Goal: Transaction & Acquisition: Purchase product/service

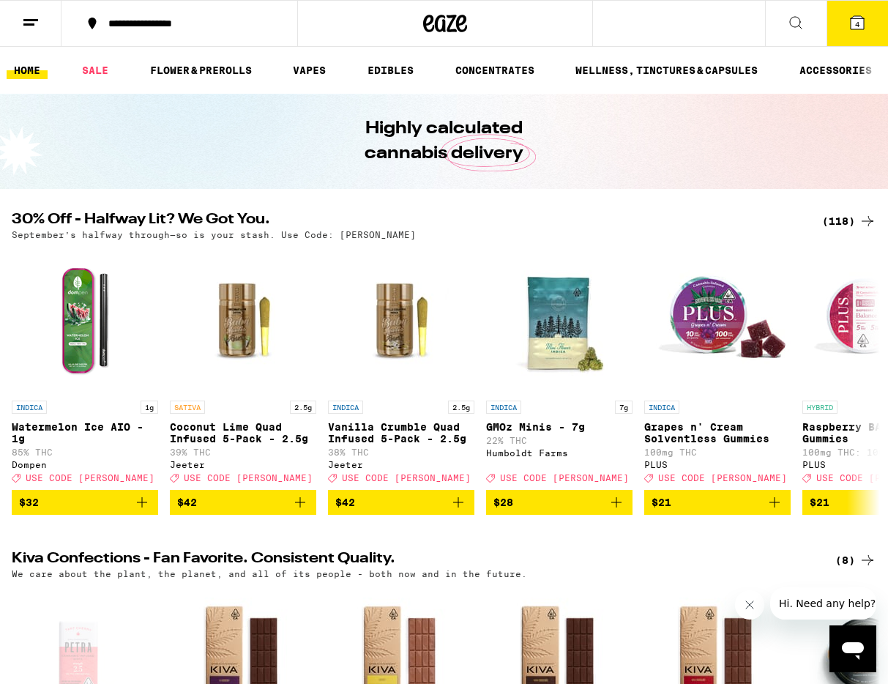
click at [848, 27] on icon at bounding box center [857, 23] width 18 height 18
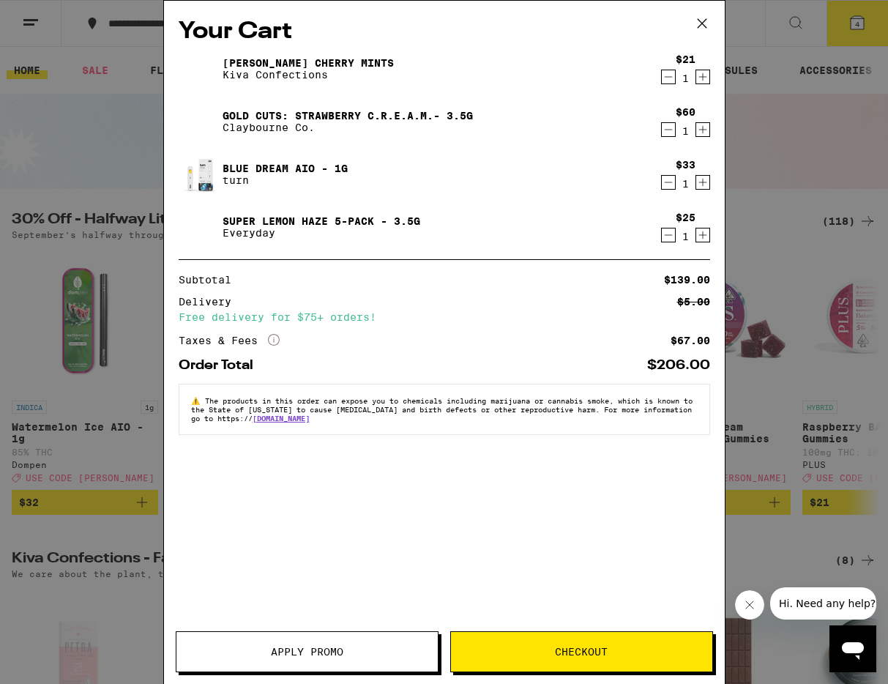
click at [311, 657] on span "Apply Promo" at bounding box center [307, 651] width 72 height 10
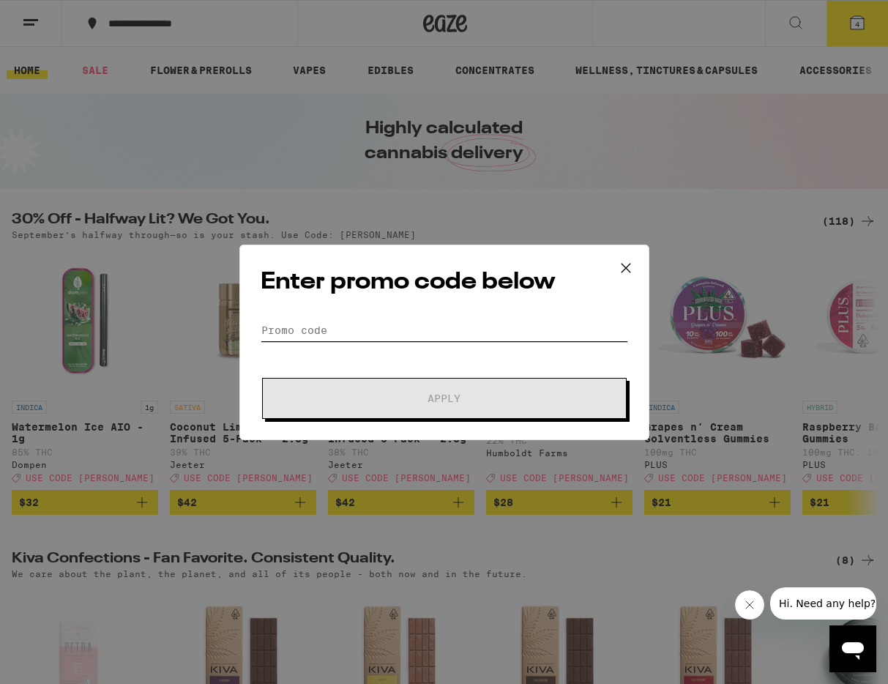
click at [343, 330] on input "Promo Code" at bounding box center [444, 330] width 367 height 22
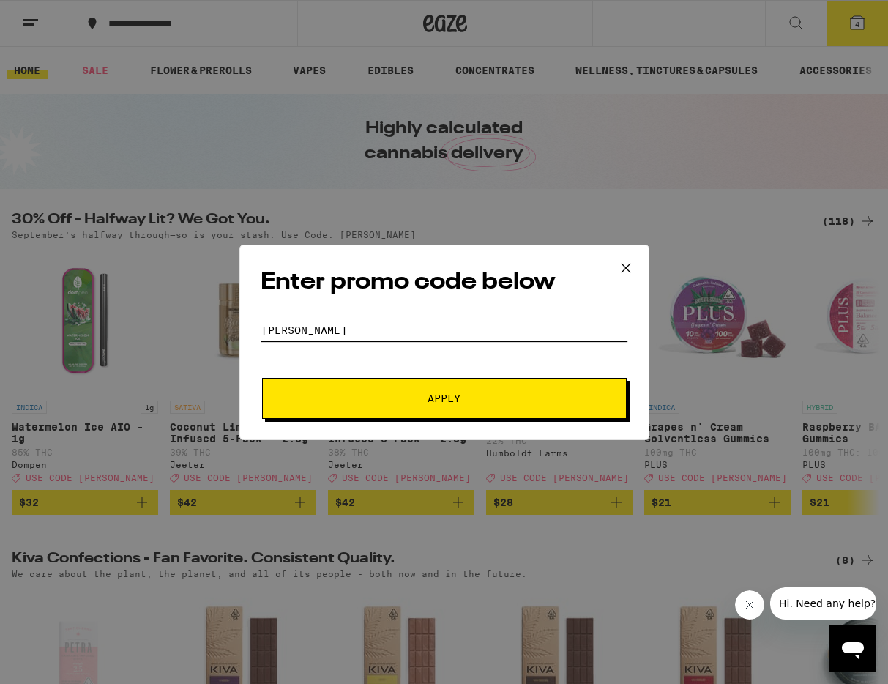
type input "[PERSON_NAME]"
click at [405, 408] on button "Apply" at bounding box center [444, 398] width 365 height 41
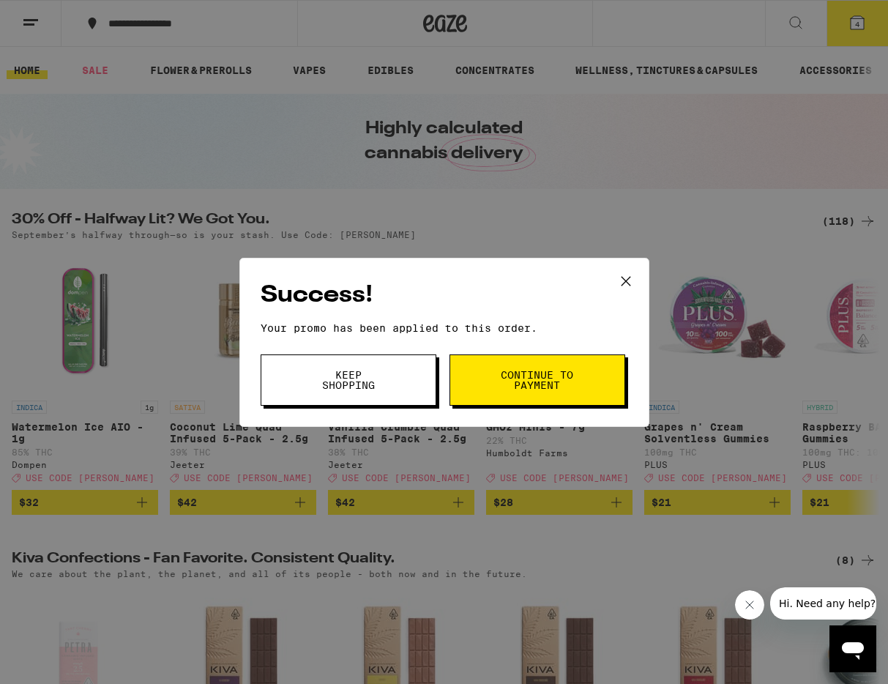
click at [539, 373] on span "Continue to payment" at bounding box center [537, 380] width 75 height 20
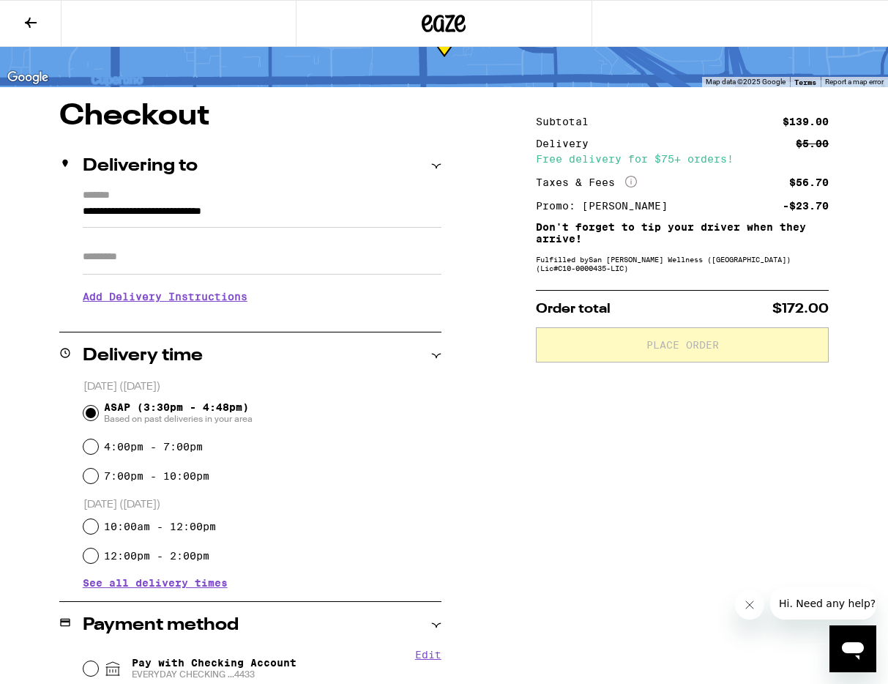
scroll to position [128, 0]
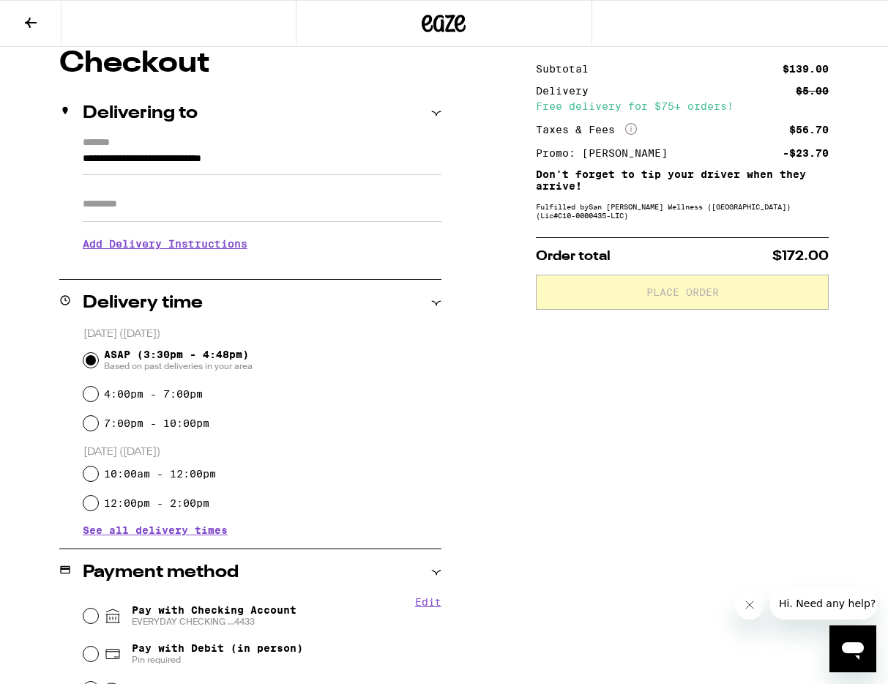
click at [209, 160] on input "**********" at bounding box center [262, 162] width 359 height 25
click at [193, 165] on input "**********" at bounding box center [262, 162] width 359 height 25
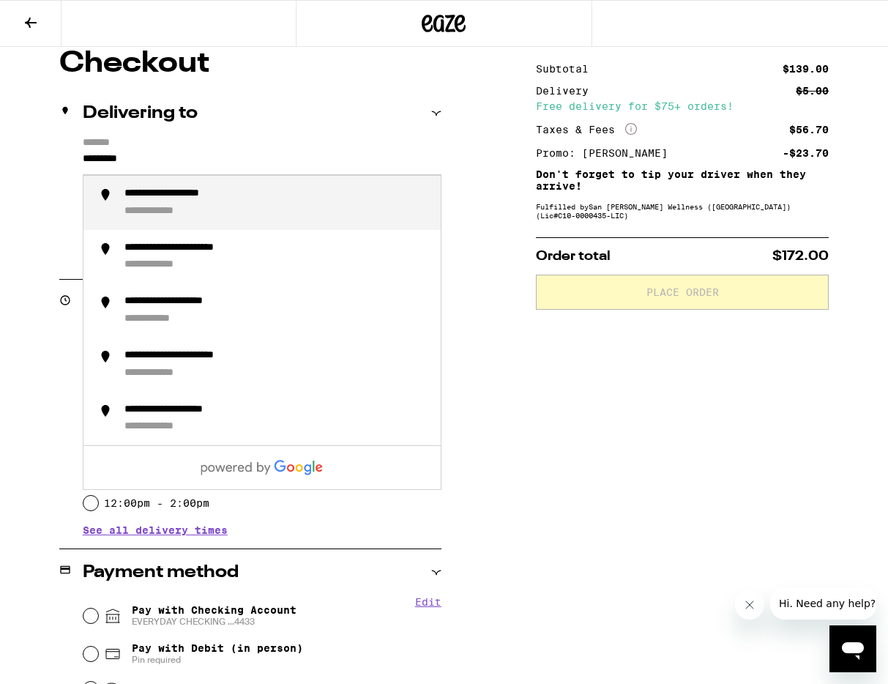
click at [187, 194] on div "**********" at bounding box center [190, 193] width 132 height 13
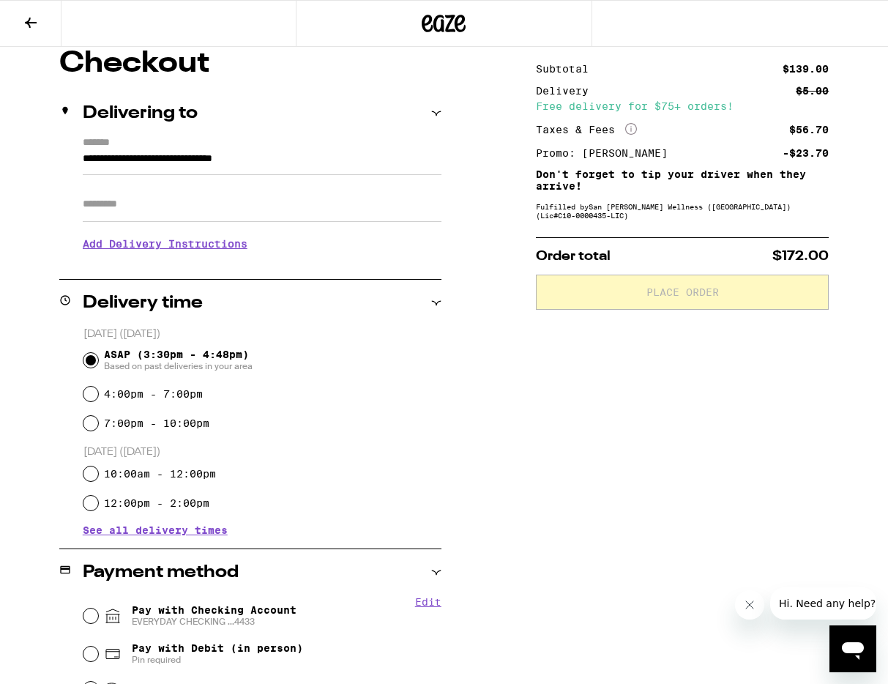
type input "**********"
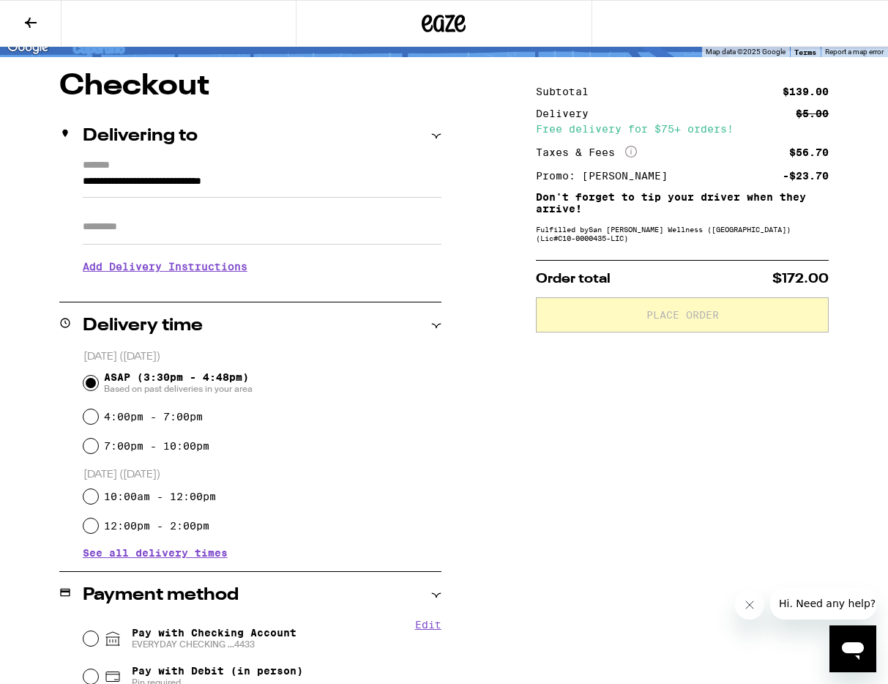
scroll to position [100, 0]
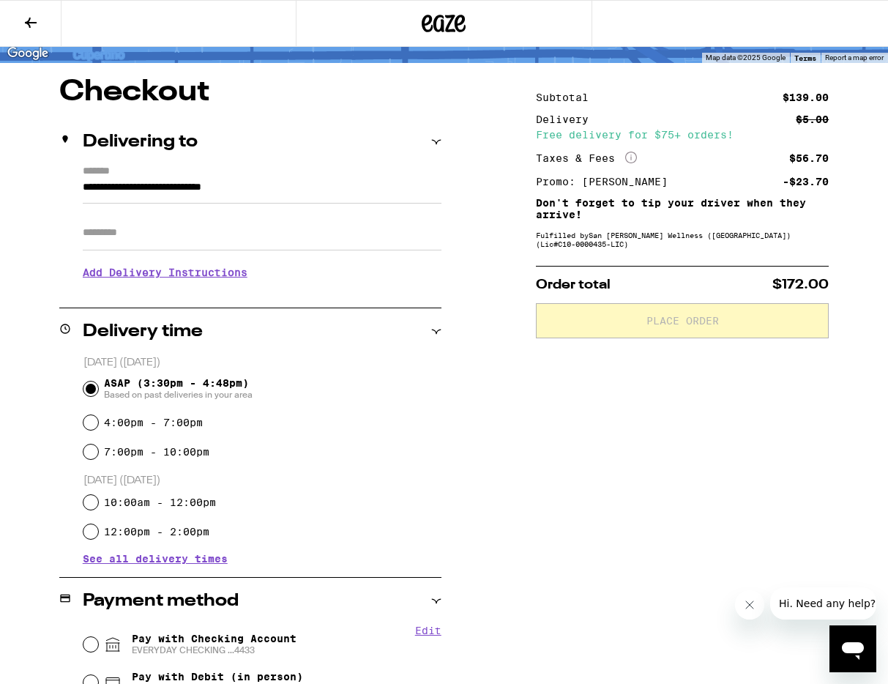
click at [189, 280] on h3 "Add Delivery Instructions" at bounding box center [262, 272] width 359 height 34
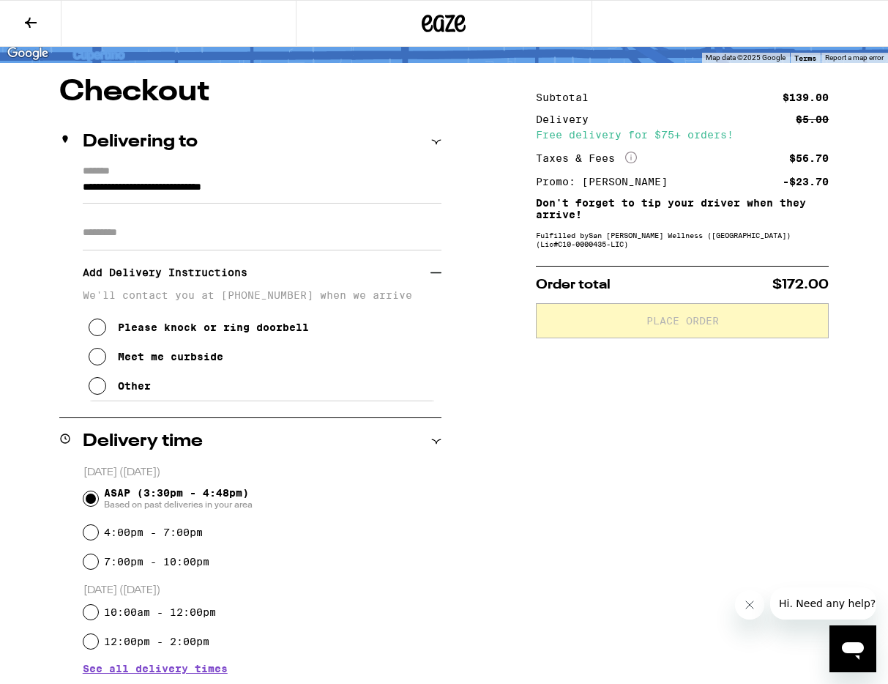
click at [129, 392] on div "Other" at bounding box center [134, 386] width 33 height 12
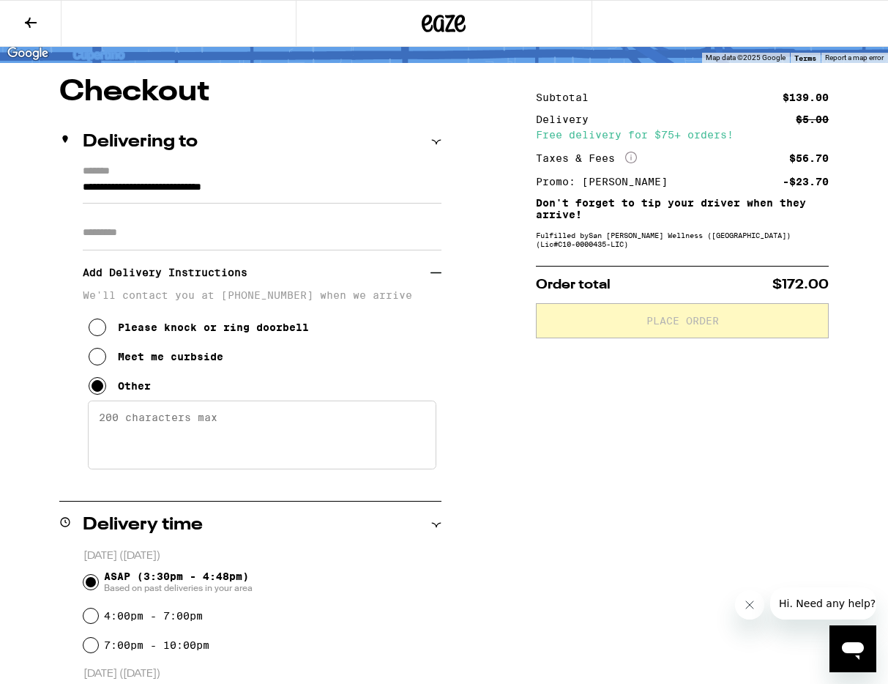
click at [170, 436] on textarea "Enter any other delivery instructions you want driver to know" at bounding box center [262, 434] width 348 height 69
click at [110, 449] on textarea "I'll be outside with a hat on. for some reason calling my phone number doesn't …" at bounding box center [262, 434] width 348 height 69
type textarea "I'll be outside with a hat on. for some reason calling my phone number doesn't …"
click at [453, 470] on div "**********" at bounding box center [444, 639] width 888 height 1123
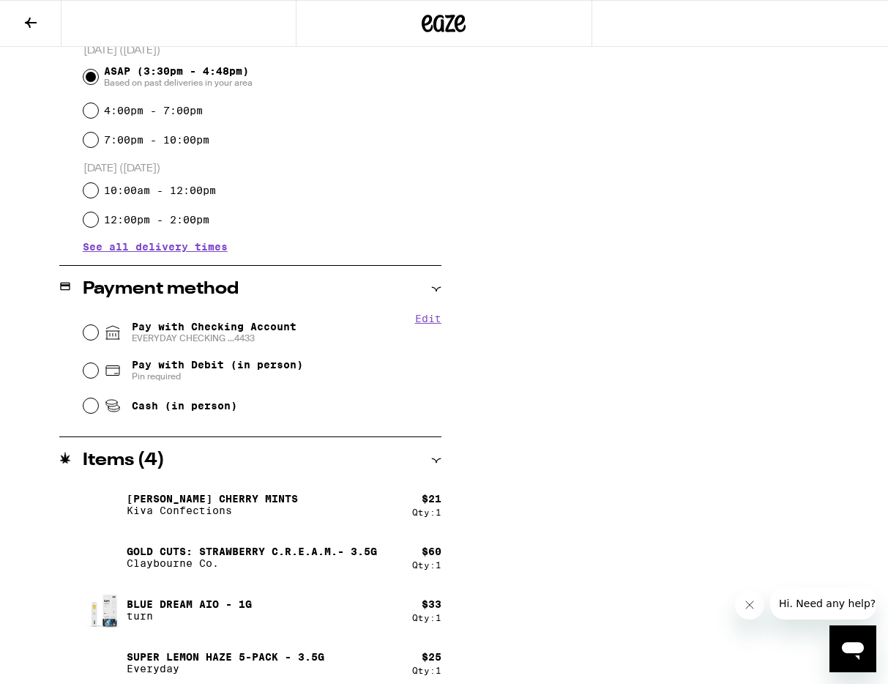
scroll to position [616, 0]
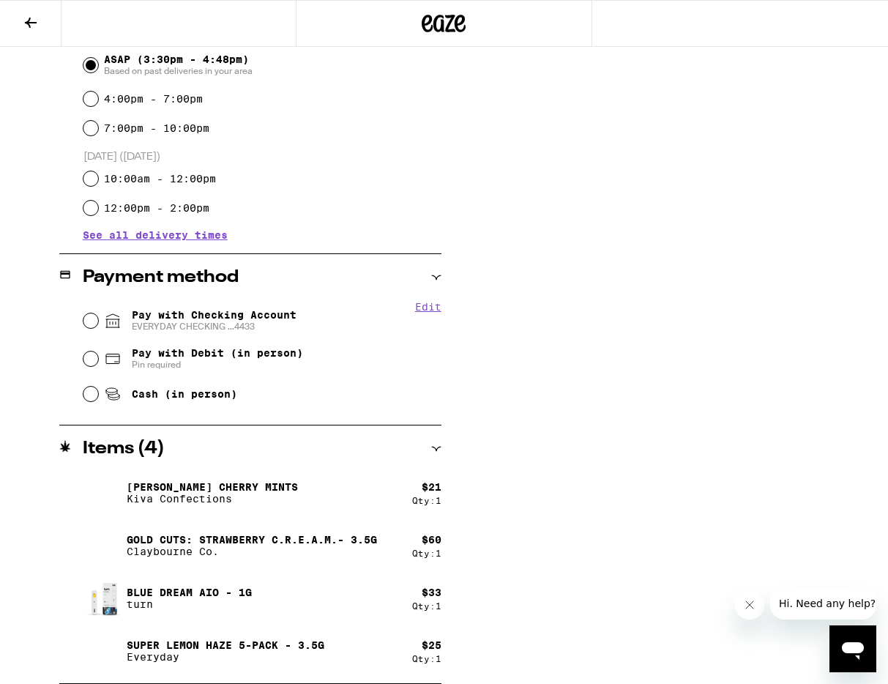
click at [182, 326] on span "EVERYDAY CHECKING ...4433" at bounding box center [214, 327] width 165 height 12
click at [98, 326] on input "Pay with Checking Account EVERYDAY CHECKING ...4433" at bounding box center [90, 320] width 15 height 15
radio input "true"
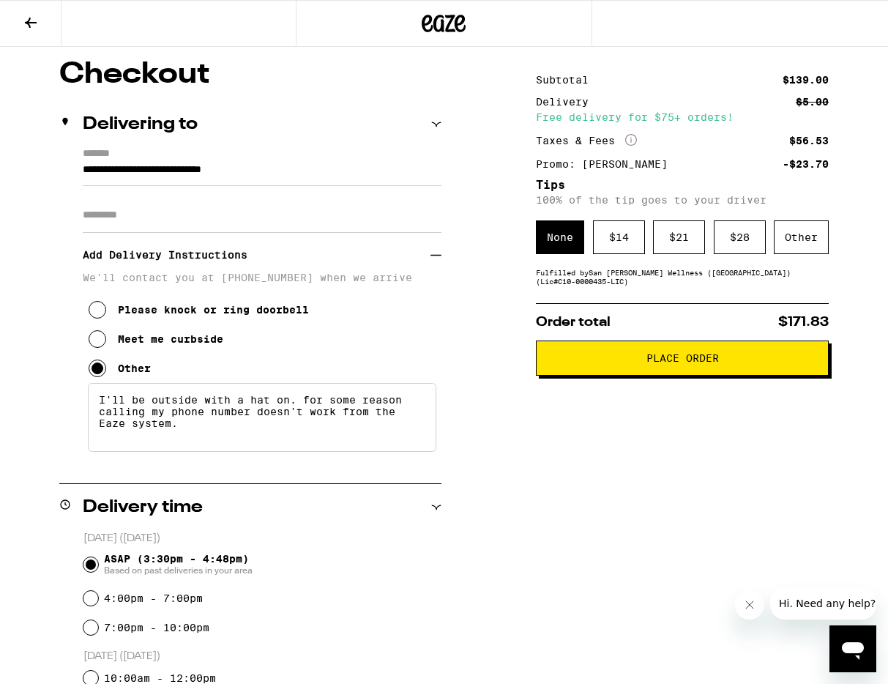
scroll to position [119, 0]
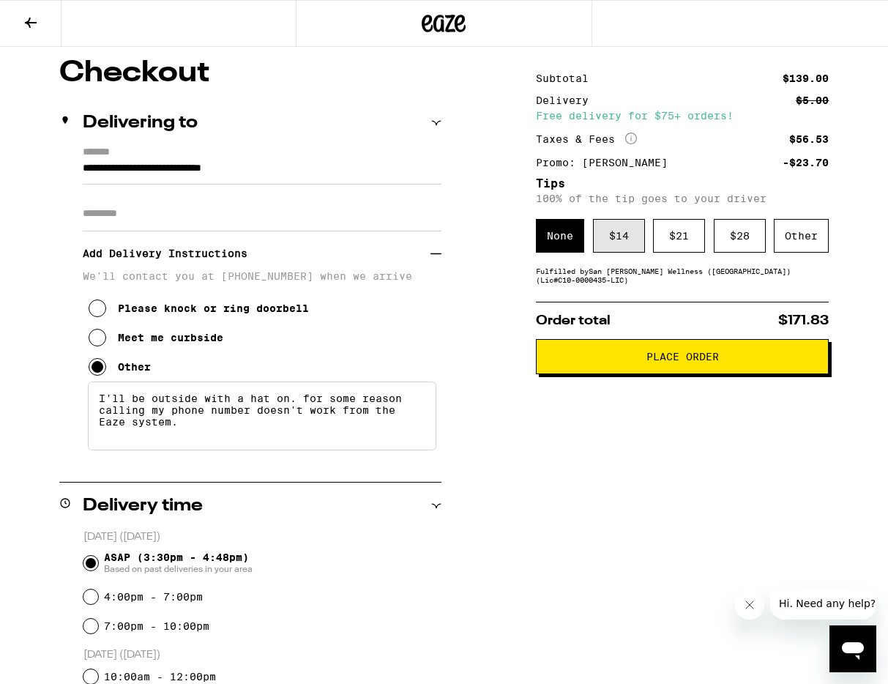
click at [626, 244] on div "$ 14" at bounding box center [619, 236] width 52 height 34
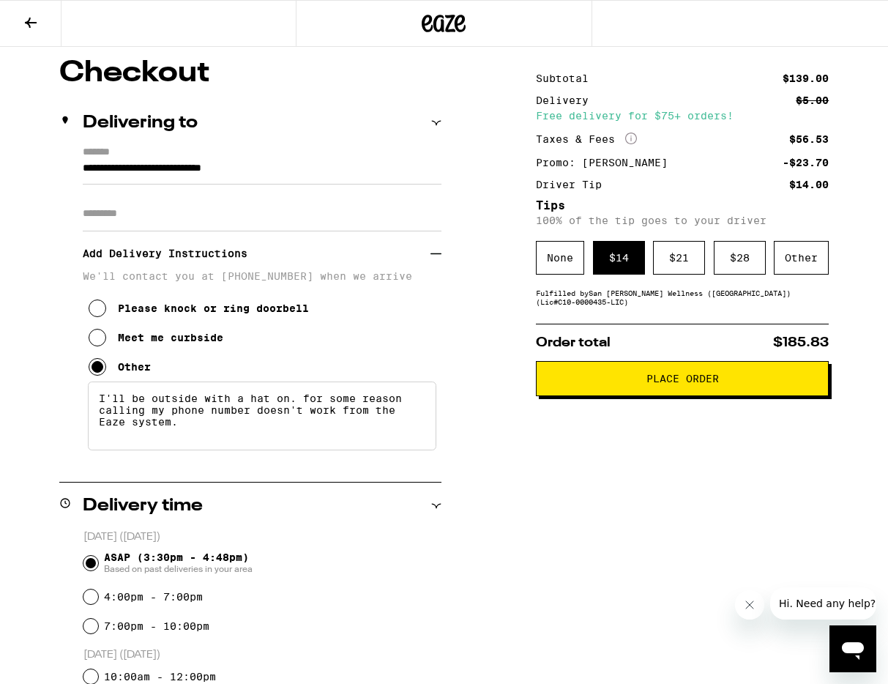
click at [705, 394] on button "Place Order" at bounding box center [682, 378] width 293 height 35
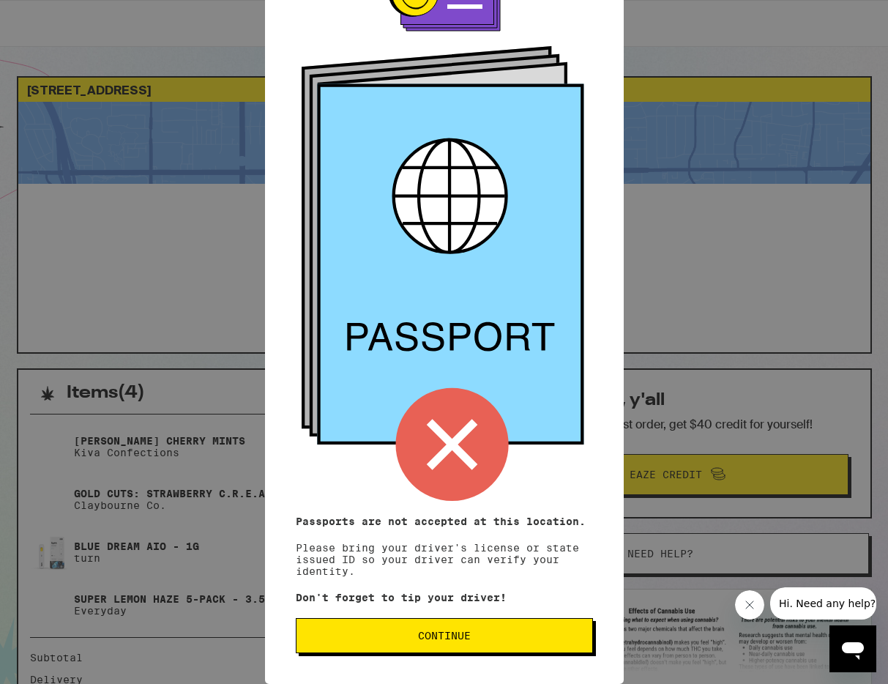
scroll to position [64, 0]
click at [460, 429] on icon at bounding box center [451, 444] width 51 height 51
click at [440, 635] on span "Continue" at bounding box center [444, 635] width 53 height 10
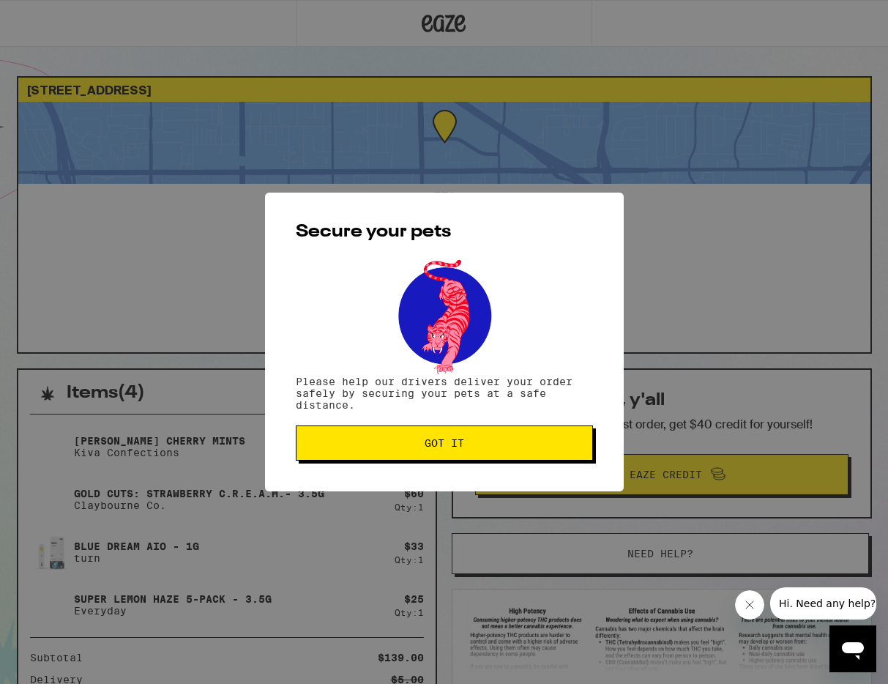
scroll to position [0, 0]
click at [441, 455] on button "Got it" at bounding box center [444, 442] width 297 height 35
